Goal: Book appointment/travel/reservation

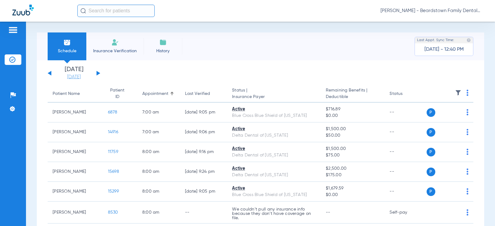
click at [73, 76] on link "[DATE]" at bounding box center [73, 77] width 37 height 6
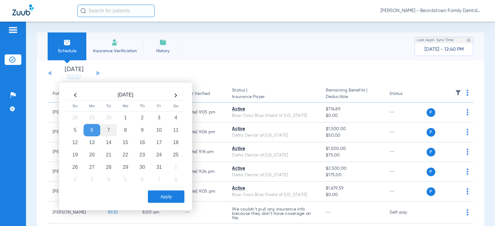
click at [106, 129] on td "7" at bounding box center [108, 130] width 17 height 12
click at [167, 198] on button "Apply" at bounding box center [166, 196] width 36 height 12
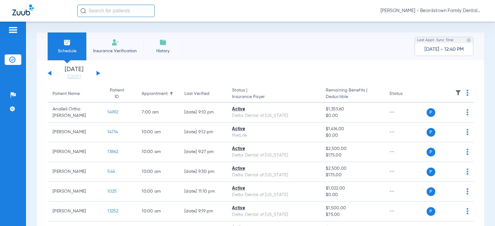
click at [455, 95] on img at bounding box center [458, 93] width 6 height 6
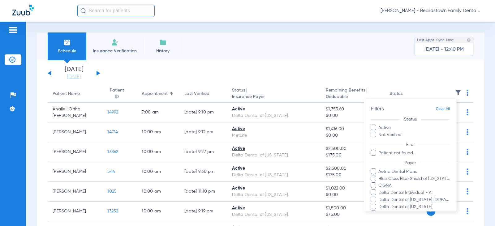
scroll to position [124, 0]
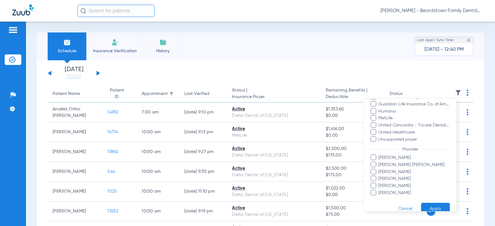
click at [390, 160] on span "[PERSON_NAME]" at bounding box center [414, 158] width 72 height 6
click at [379, 162] on input "[PERSON_NAME]" at bounding box center [379, 162] width 0 height 0
click at [432, 206] on button "Apply" at bounding box center [435, 209] width 29 height 12
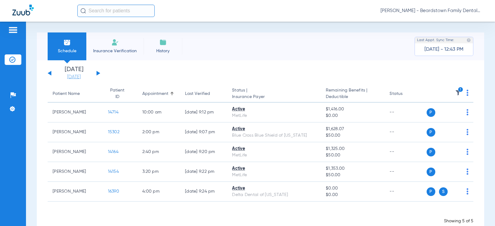
click at [75, 76] on link "[DATE]" at bounding box center [73, 77] width 37 height 6
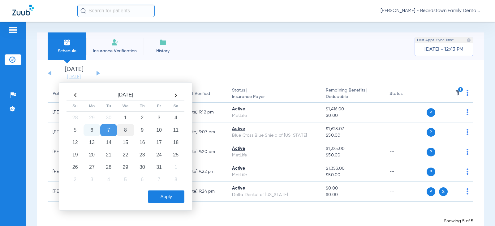
click at [126, 129] on td "8" at bounding box center [125, 130] width 17 height 12
click at [160, 198] on button "Apply" at bounding box center [166, 196] width 36 height 12
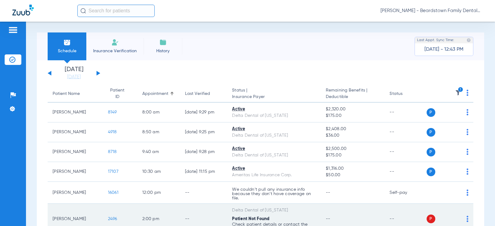
scroll to position [31, 0]
